Goal: Share content

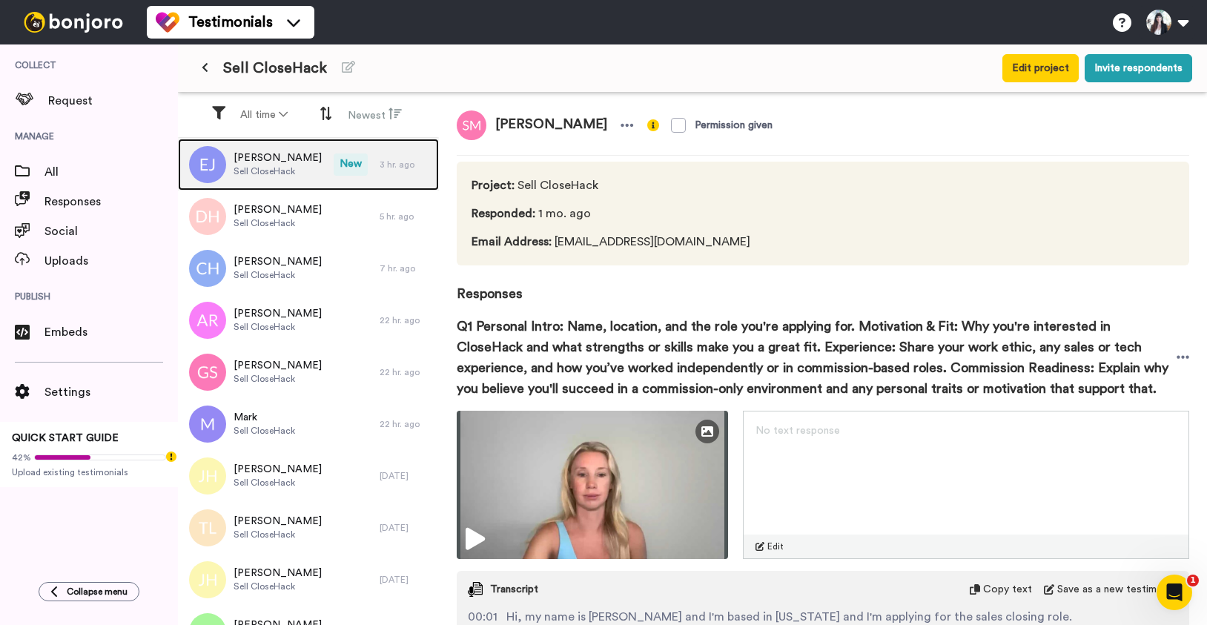
click at [283, 165] on span "Sell CloseHack" at bounding box center [278, 171] width 88 height 12
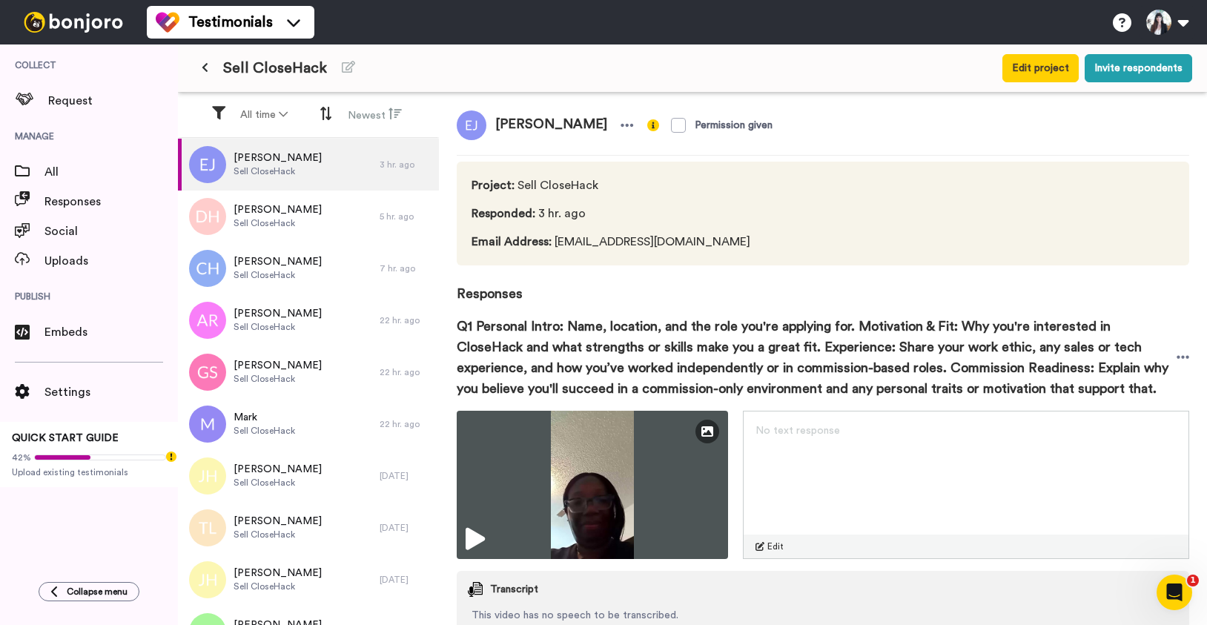
click at [525, 124] on span "[PERSON_NAME]" at bounding box center [551, 125] width 130 height 30
copy div "[PERSON_NAME]"
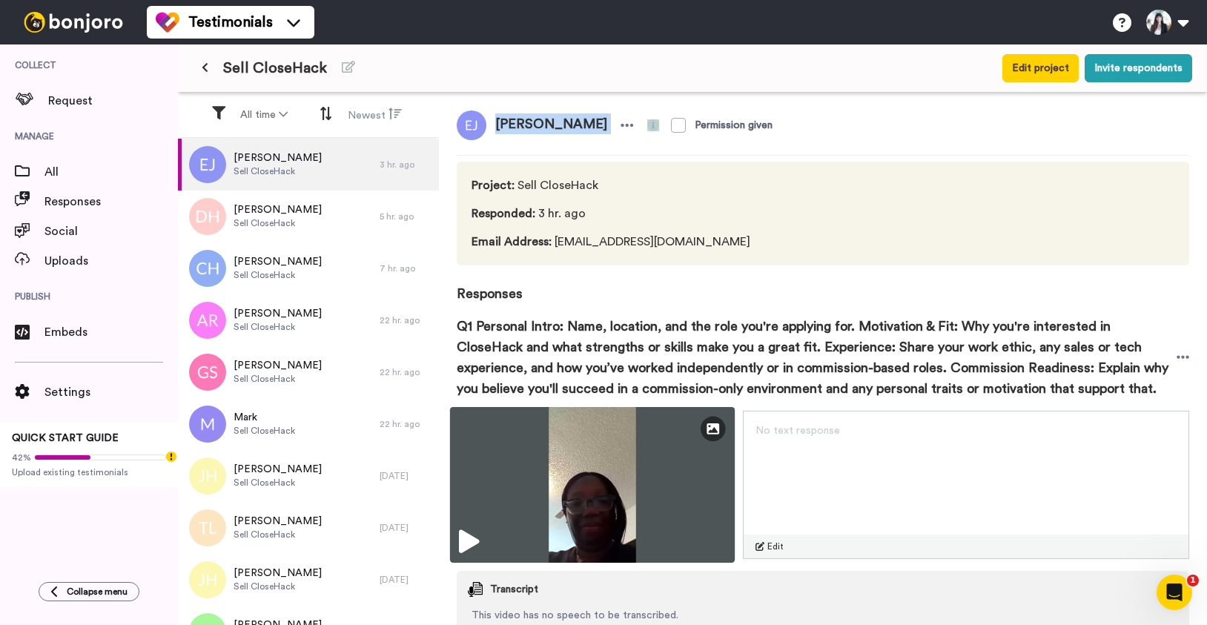
click at [591, 476] on img at bounding box center [592, 485] width 285 height 156
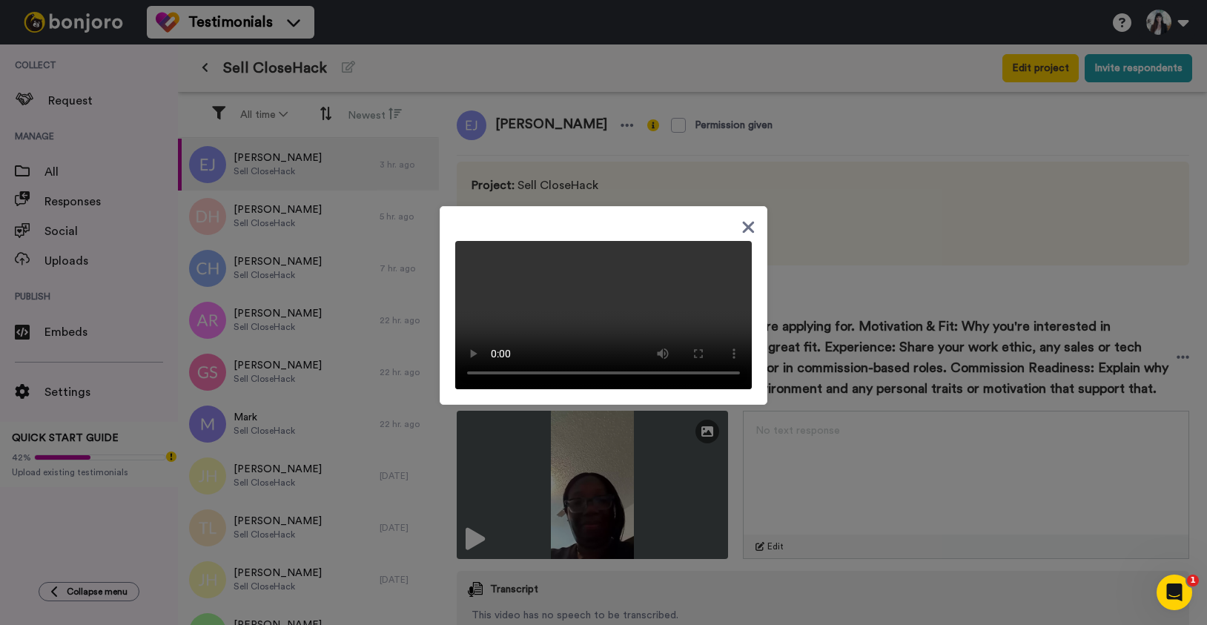
click at [747, 218] on icon at bounding box center [749, 227] width 14 height 19
